Goal: Navigation & Orientation: Find specific page/section

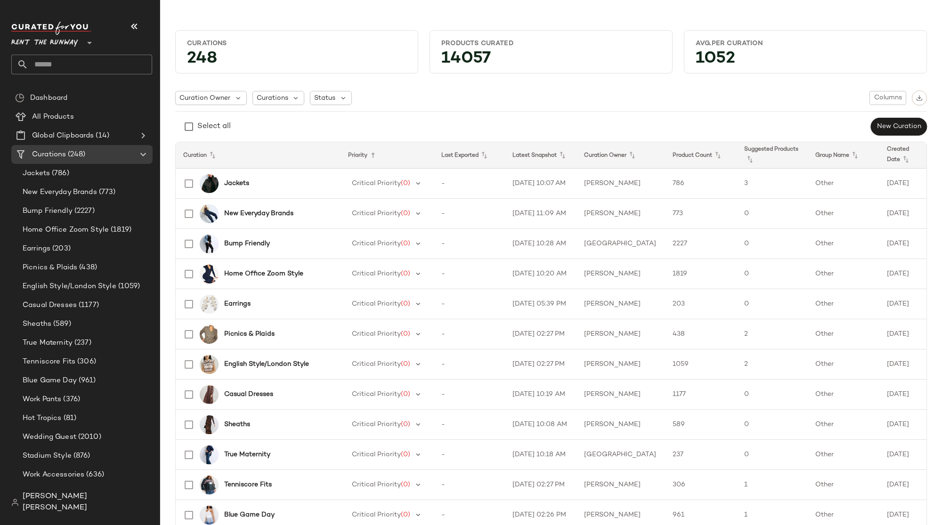
click at [259, 11] on main "Curations 248 Products Curated 14057 Avg.per Curation 1052 Curation Owner Curat…" at bounding box center [471, 262] width 942 height 525
click at [75, 154] on span "(248)" at bounding box center [75, 154] width 19 height 11
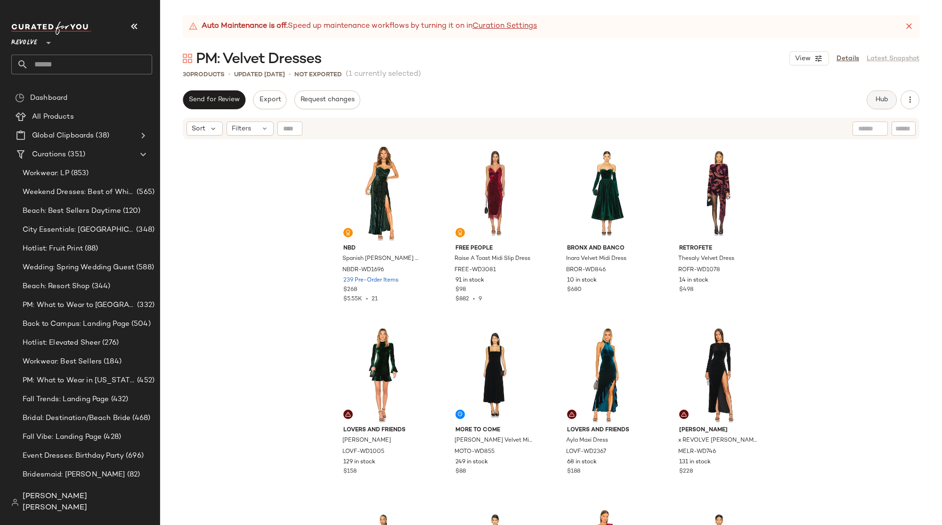
click at [878, 103] on span "Hub" at bounding box center [881, 100] width 13 height 8
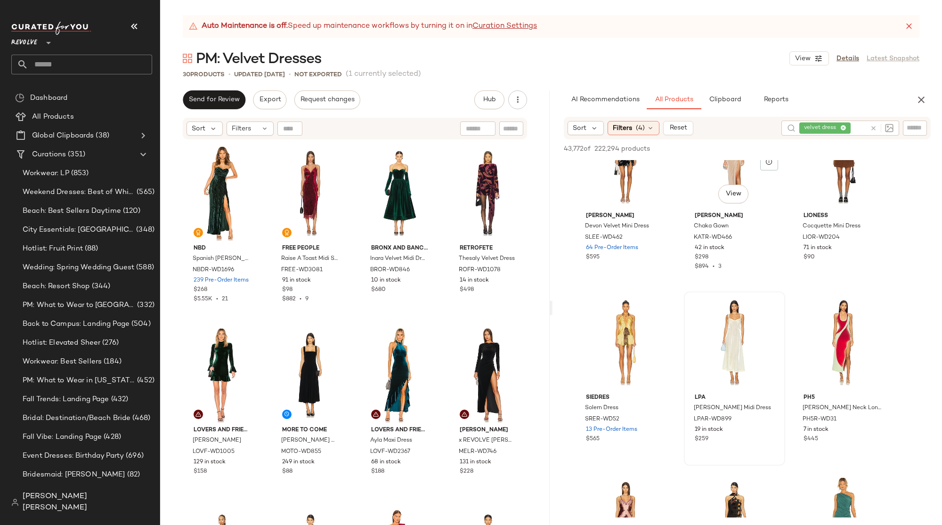
scroll to position [4531, 0]
